Goal: Find specific page/section: Find specific page/section

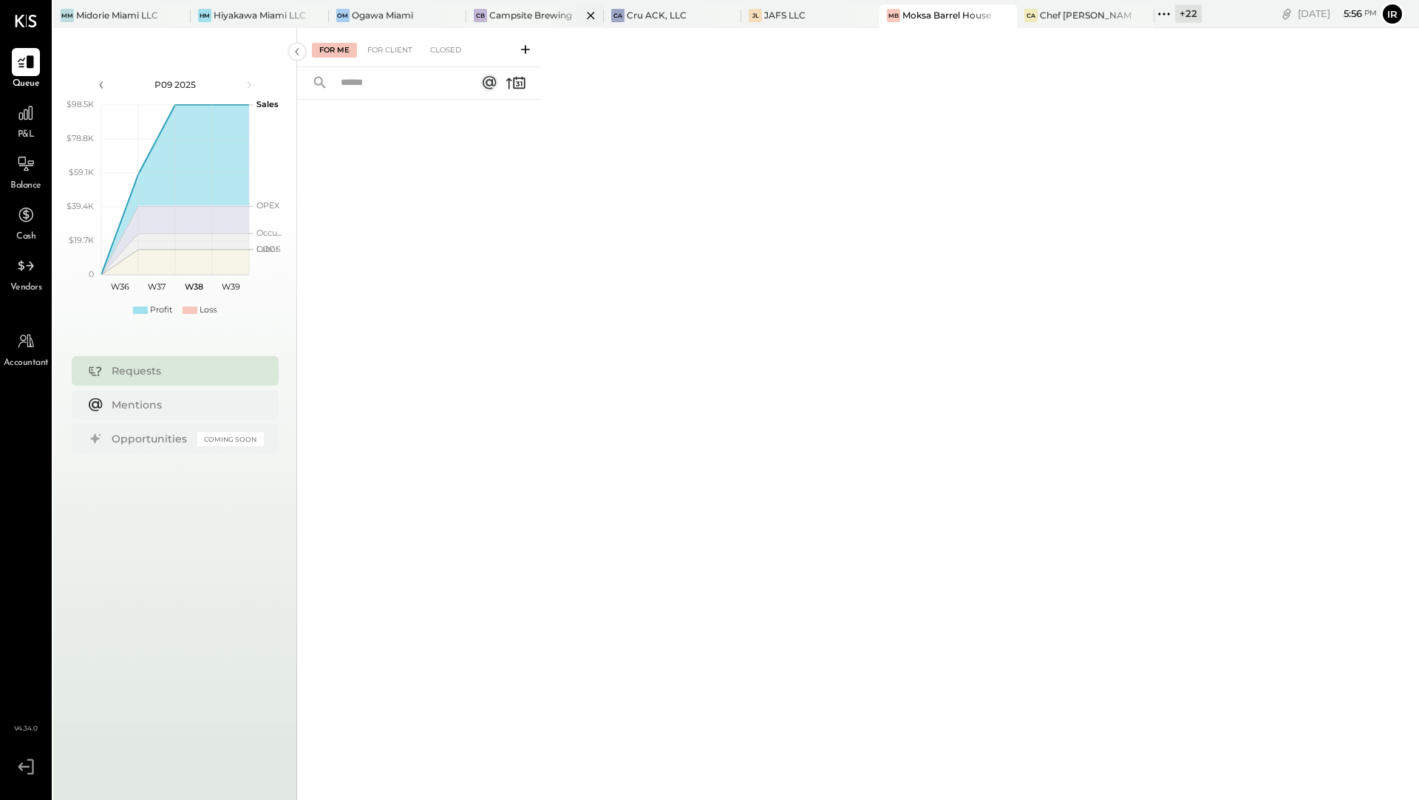
click at [552, 16] on div at bounding box center [578, 14] width 52 height 21
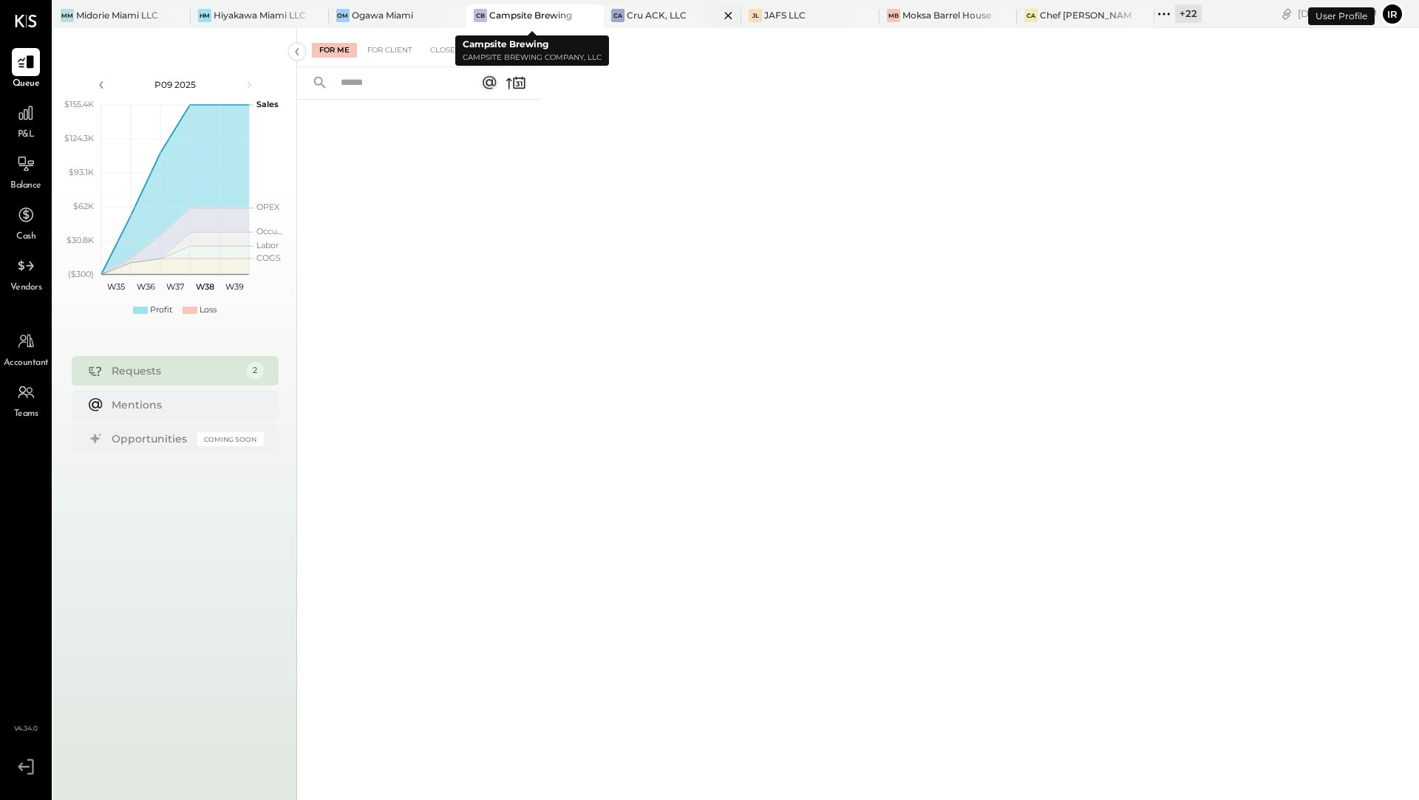
click at [641, 24] on div "CA Cru ACK, LLC" at bounding box center [672, 16] width 137 height 24
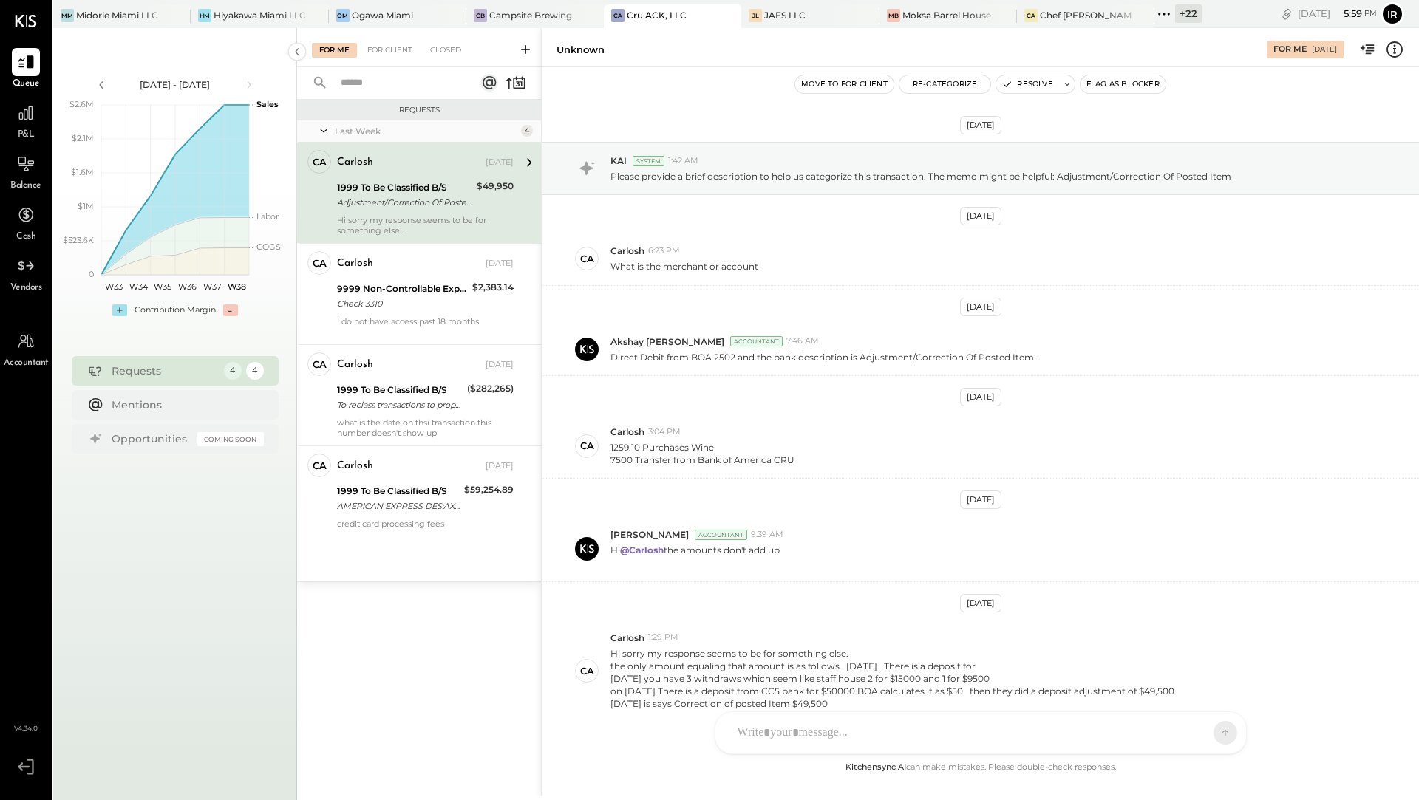
scroll to position [69, 0]
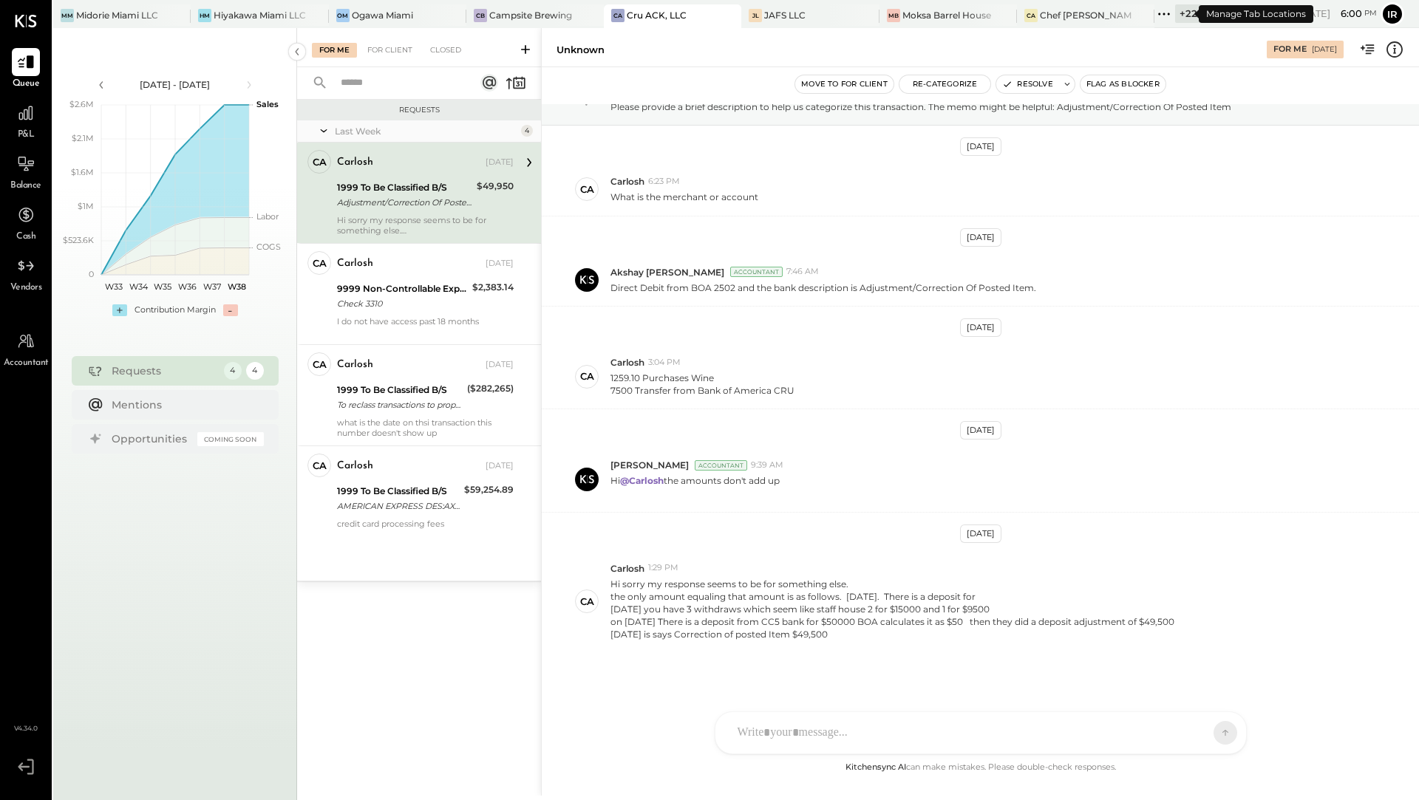
click at [1182, 17] on div "+ 22" at bounding box center [1188, 13] width 27 height 18
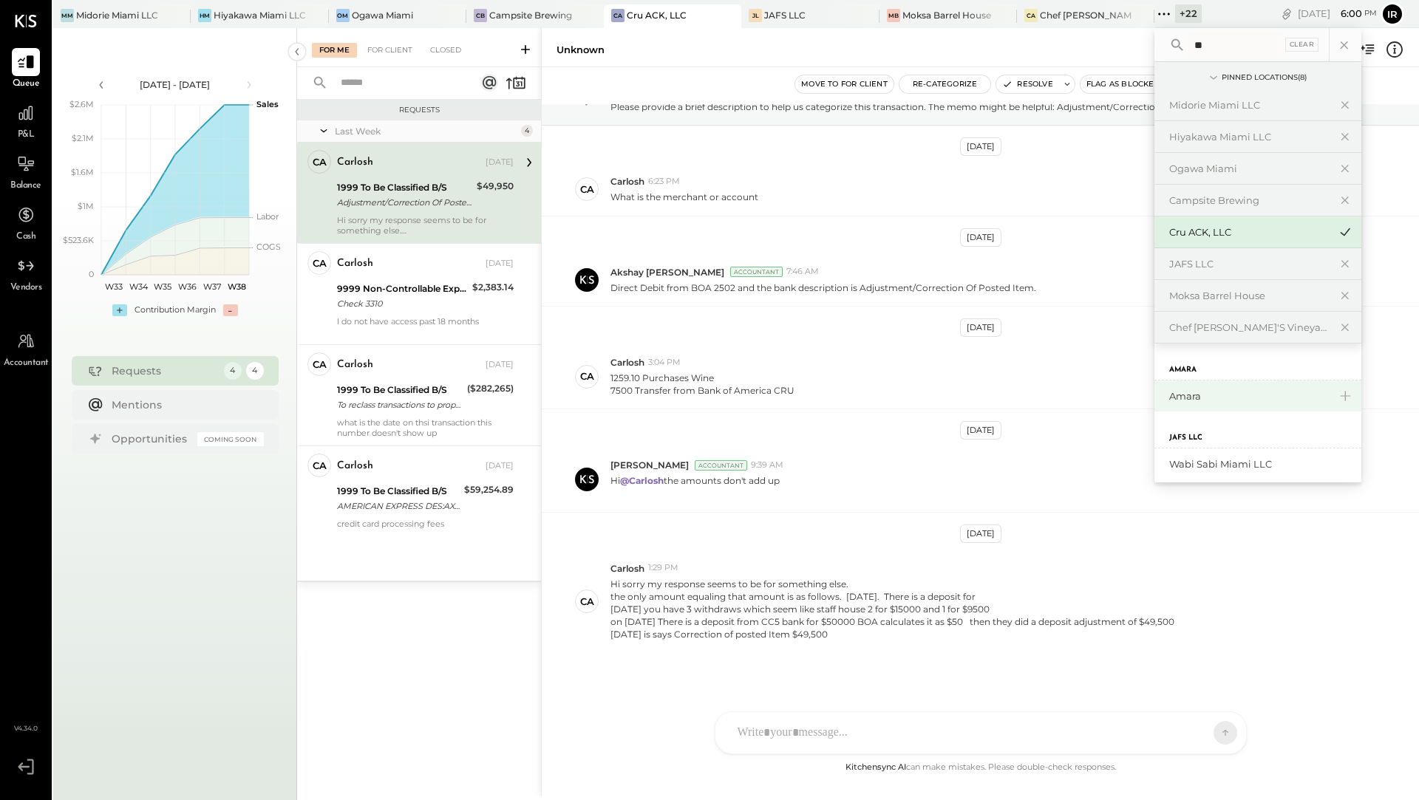
type input "**"
click at [1231, 398] on div "Amara" at bounding box center [1249, 396] width 160 height 14
